Goal: Obtain resource: Obtain resource

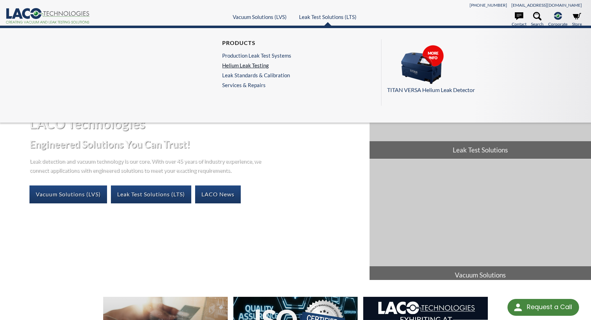
click at [257, 65] on link "Helium Leak Testing" at bounding box center [256, 65] width 69 height 6
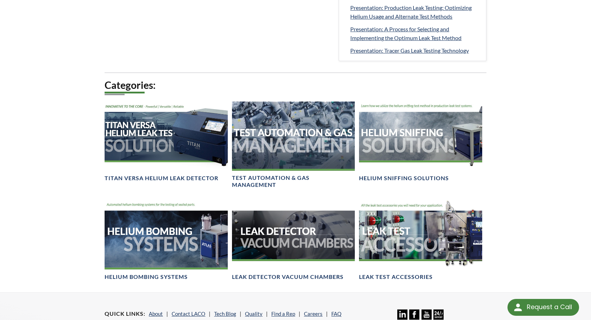
scroll to position [421, 0]
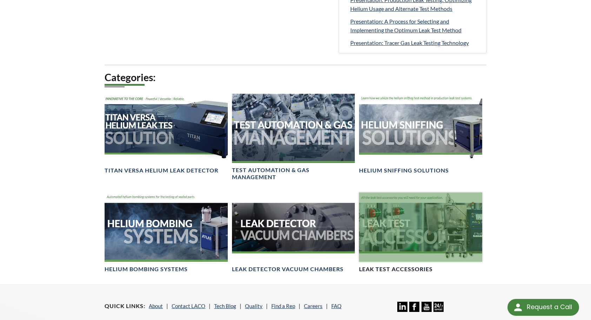
click at [390, 265] on h4 "Leak Test Accessories" at bounding box center [396, 268] width 74 height 7
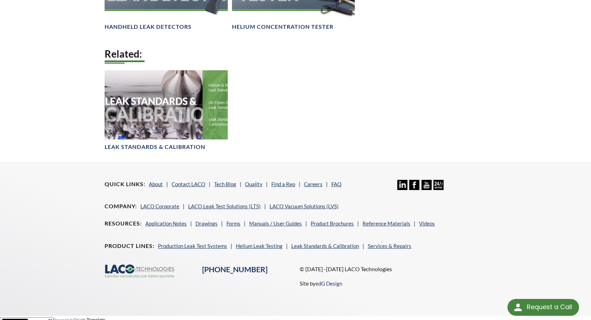
scroll to position [488, 0]
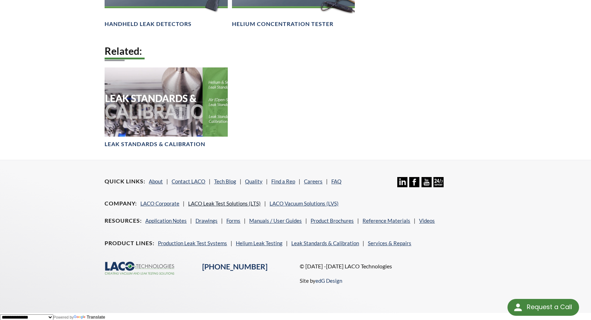
click at [217, 205] on link "LACO Leak Test Solutions (LTS)" at bounding box center [224, 203] width 73 height 6
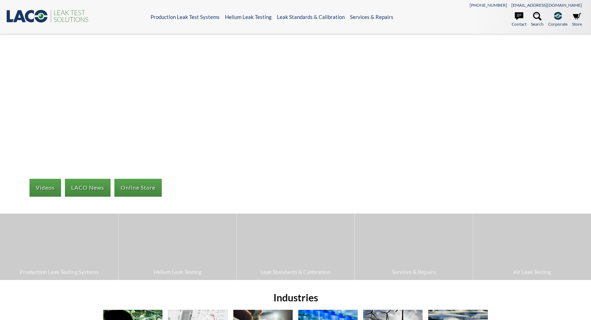
select select "Language Translate Widget"
click at [517, 23] on link "Contact" at bounding box center [519, 19] width 15 height 15
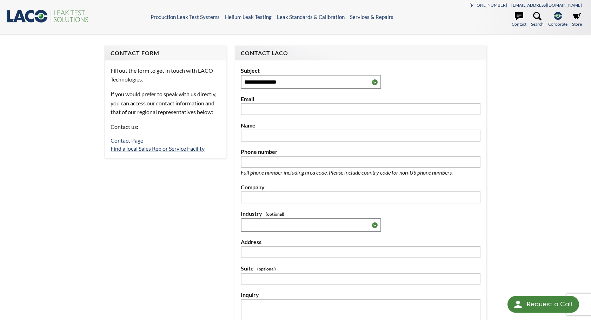
select select "Language Translate Widget"
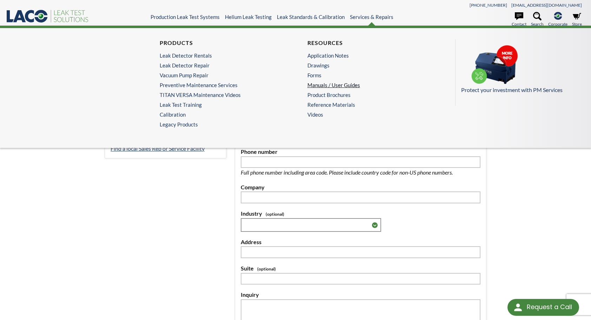
click at [327, 85] on link "Manuals / User Guides" at bounding box center [368, 85] width 121 height 6
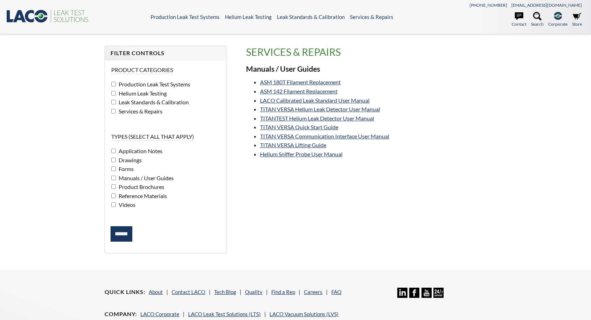
select select "Language Translate Widget"
click at [302, 110] on link "TITAN VERSA Helium Leak Detector User Manual" at bounding box center [320, 109] width 120 height 7
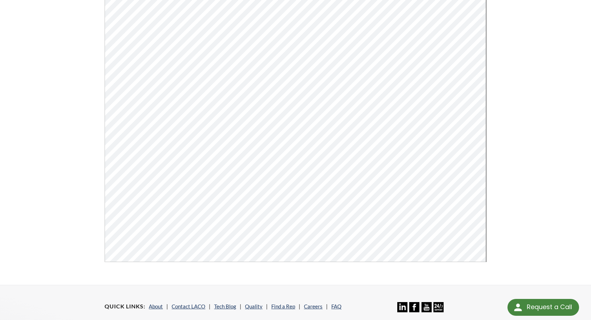
scroll to position [140, 0]
